Goal: Information Seeking & Learning: Learn about a topic

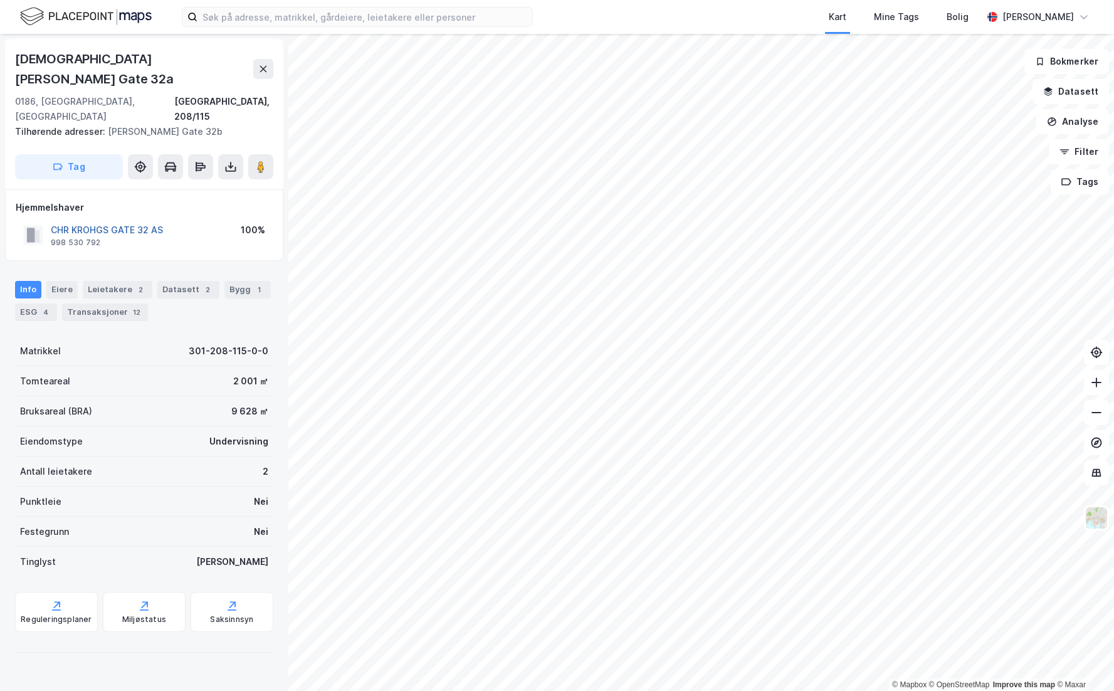
click at [0, 0] on button "CHR KROHGS GATE 32 AS" at bounding box center [0, 0] width 0 height 0
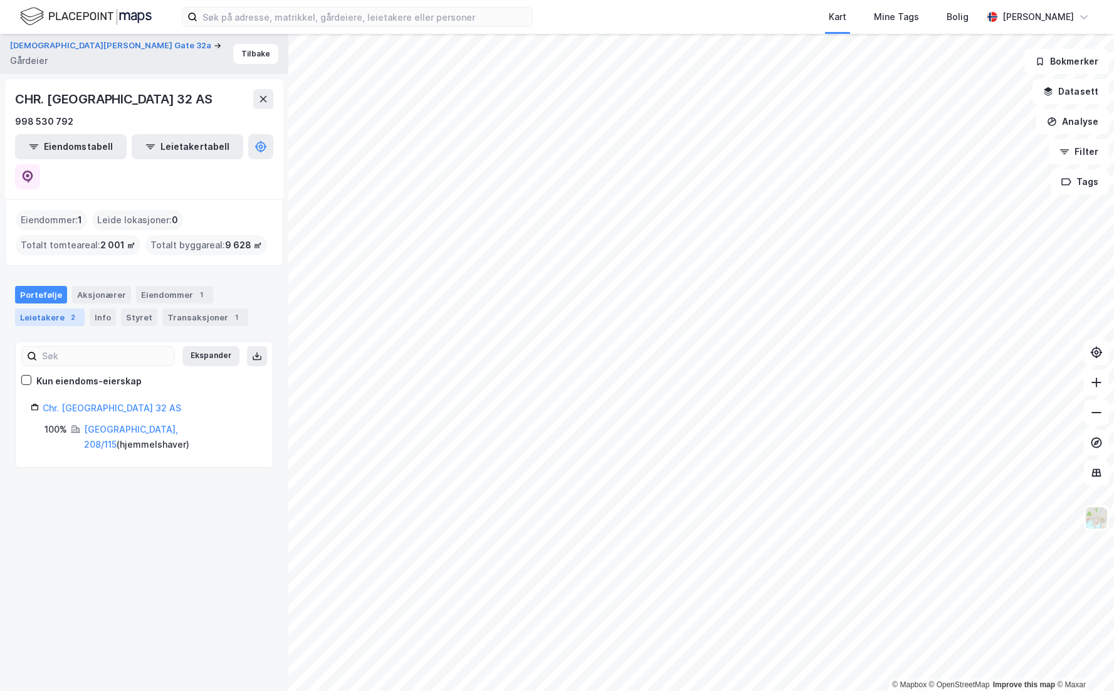
click at [38, 308] on div "Leietakere 2" at bounding box center [50, 317] width 70 height 18
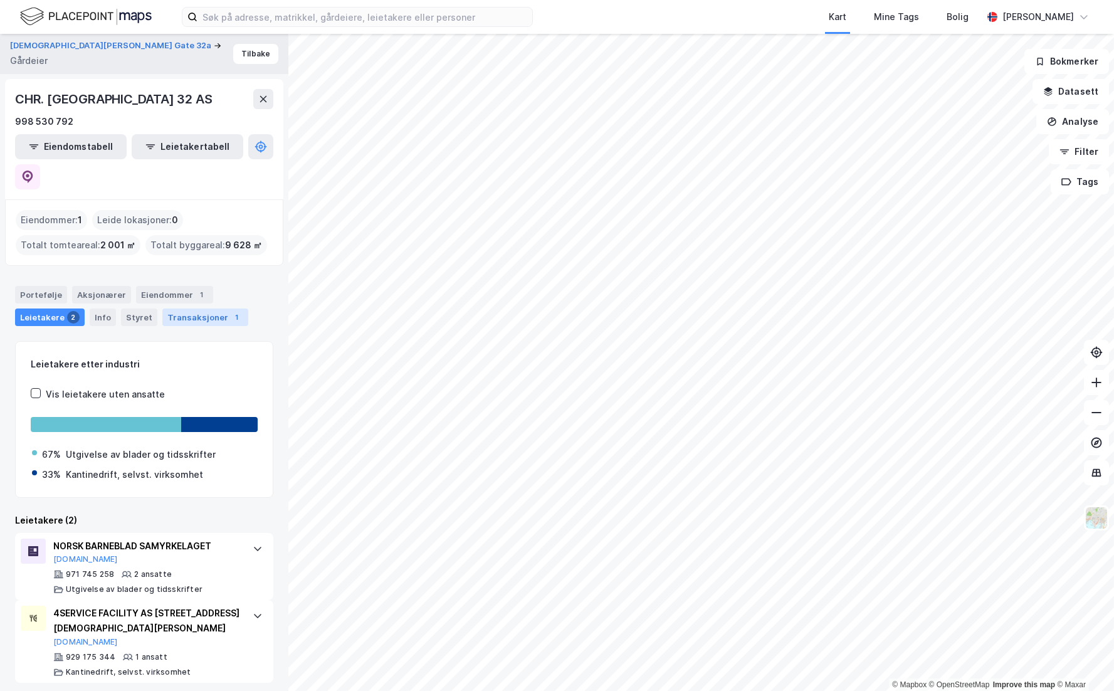
click at [189, 308] on div "Transaksjoner 1" at bounding box center [205, 317] width 86 height 18
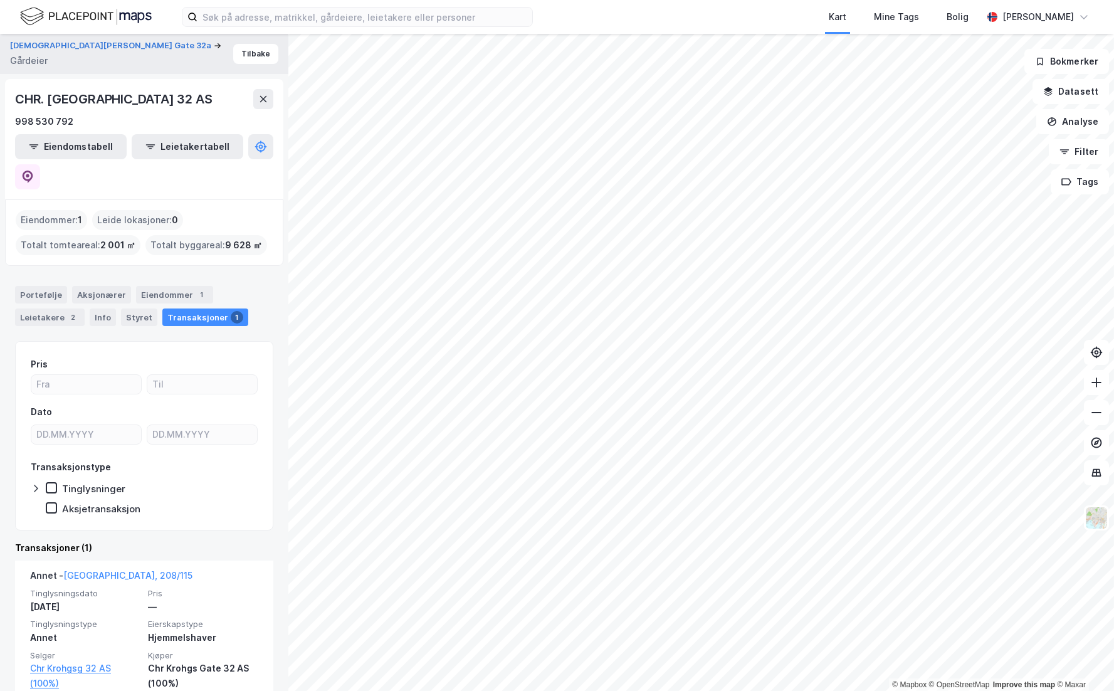
click at [263, 271] on div "Portefølje Aksjonærer Eiendommer 1 Leietakere 2 Info Styret Transaksjoner 1" at bounding box center [144, 301] width 288 height 60
